Goal: Navigation & Orientation: Find specific page/section

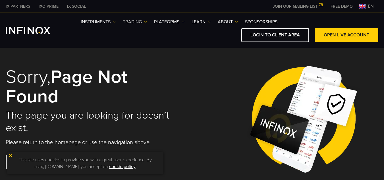
click at [137, 24] on link "TRADING" at bounding box center [135, 21] width 24 height 7
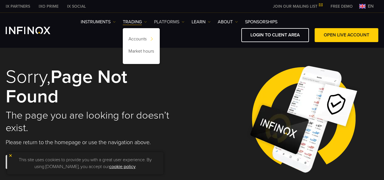
click at [173, 22] on link "PLATFORMS" at bounding box center [169, 21] width 30 height 7
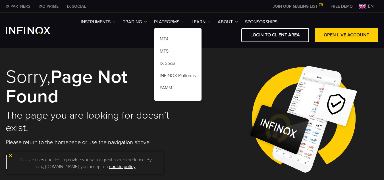
click at [104, 44] on div "IX Social Instruments Instruments Product Information TRADING DEMO" at bounding box center [192, 30] width 384 height 35
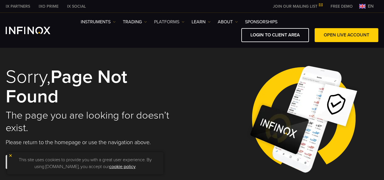
click at [168, 24] on link "PLATFORMS" at bounding box center [169, 21] width 30 height 7
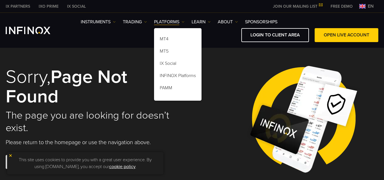
click at [235, 37] on div "LOGIN TO CLIENT AREA OPEN LIVE ACCOUNT" at bounding box center [230, 35] width 298 height 14
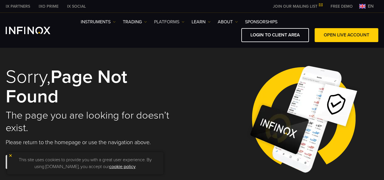
click at [161, 24] on link "PLATFORMS" at bounding box center [169, 21] width 30 height 7
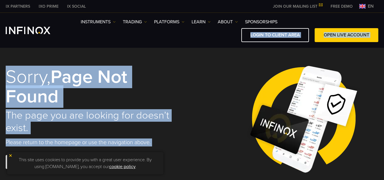
click at [205, 32] on div "LOGIN TO CLIENT AREA OPEN LIVE ACCOUNT" at bounding box center [230, 35] width 298 height 14
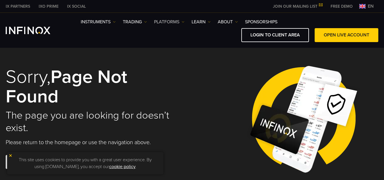
click at [174, 21] on link "PLATFORMS" at bounding box center [169, 21] width 30 height 7
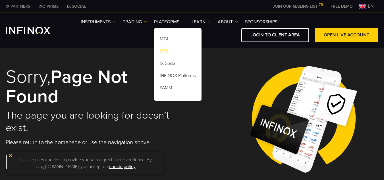
click at [168, 49] on link "MT5" at bounding box center [178, 52] width 48 height 12
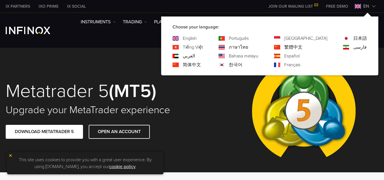
click at [249, 38] on link "Português" at bounding box center [239, 38] width 20 height 7
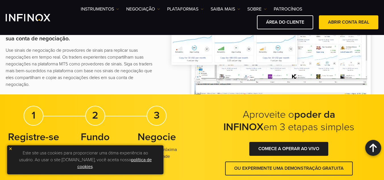
scroll to position [829, 0]
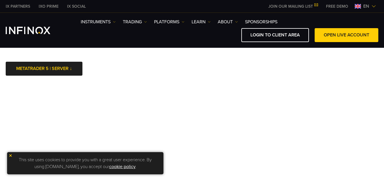
click at [12, 154] on img at bounding box center [11, 156] width 4 height 4
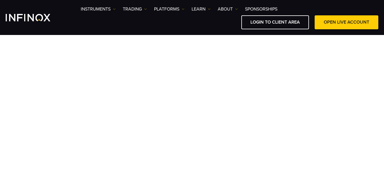
scroll to position [28, 0]
